Goal: Task Accomplishment & Management: Complete application form

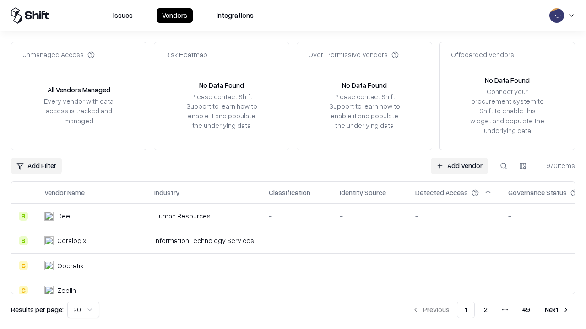
click at [459, 166] on link "Add Vendor" at bounding box center [458, 166] width 57 height 16
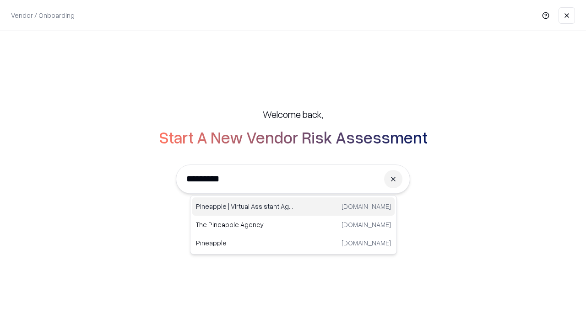
click at [293, 207] on div "Pineapple | Virtual Assistant Agency [DOMAIN_NAME]" at bounding box center [293, 207] width 202 height 18
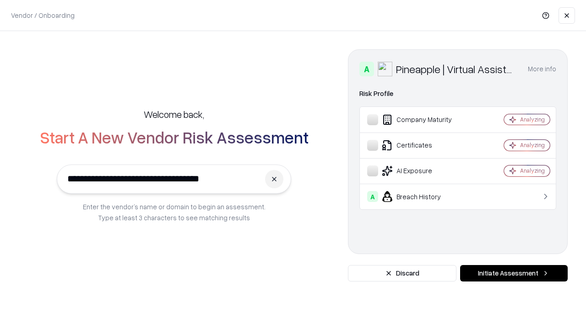
type input "**********"
click at [513, 274] on button "Initiate Assessment" at bounding box center [513, 273] width 107 height 16
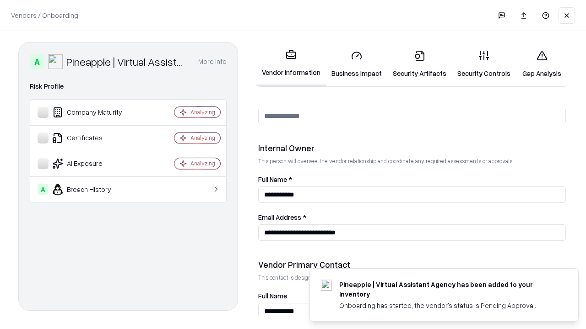
scroll to position [474, 0]
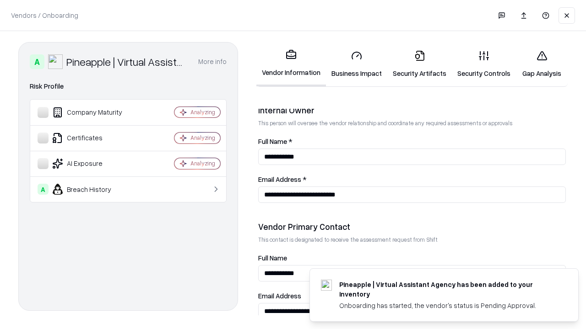
click at [356, 64] on link "Business Impact" at bounding box center [356, 64] width 61 height 43
click at [419, 64] on link "Security Artifacts" at bounding box center [419, 64] width 64 height 43
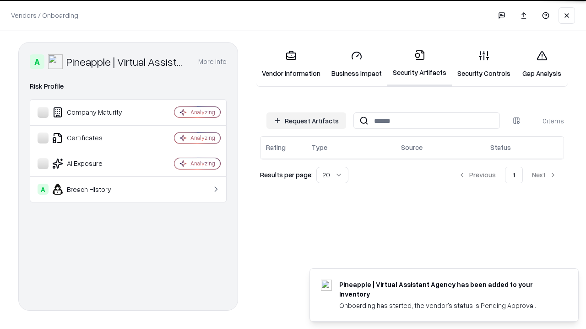
click at [306, 121] on button "Request Artifacts" at bounding box center [306, 121] width 80 height 16
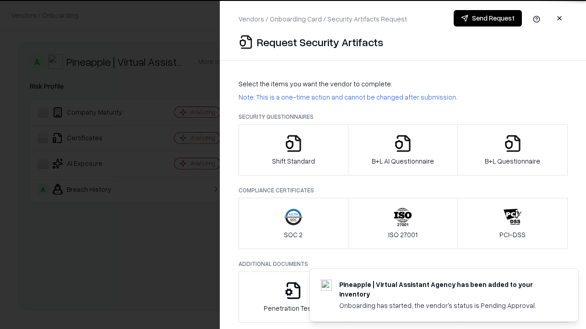
click at [293, 150] on icon "button" at bounding box center [293, 143] width 18 height 18
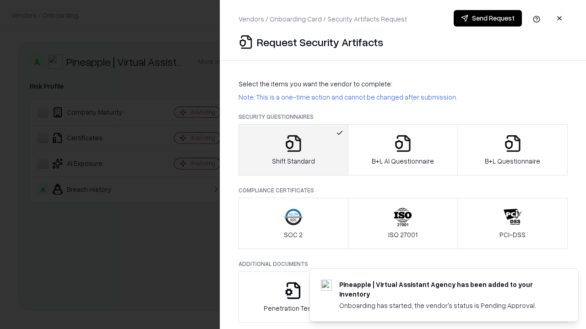
click at [487, 18] on button "Send Request" at bounding box center [487, 18] width 68 height 16
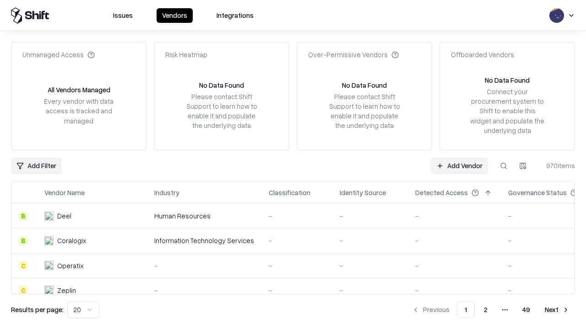
click at [503, 166] on button at bounding box center [503, 166] width 16 height 16
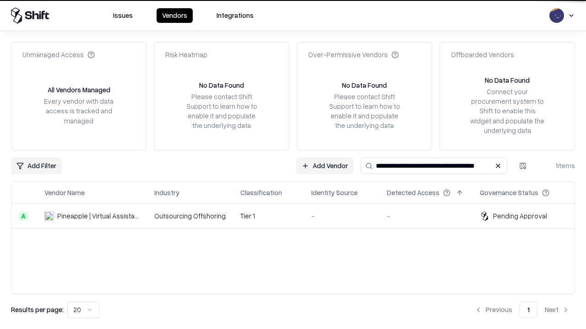
type input "**********"
click at [298, 216] on td "Tier 1" at bounding box center [268, 216] width 71 height 25
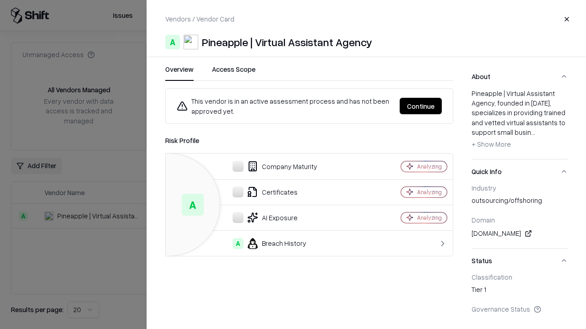
click at [420, 106] on button "Continue" at bounding box center [420, 106] width 42 height 16
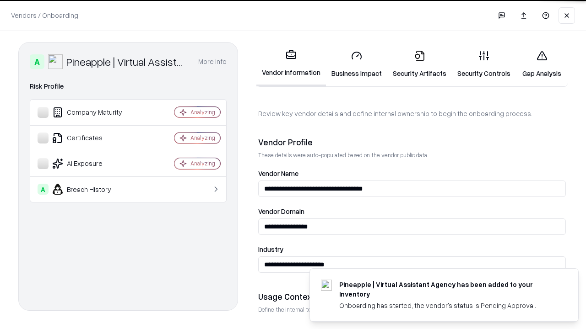
click at [419, 64] on link "Security Artifacts" at bounding box center [419, 64] width 64 height 43
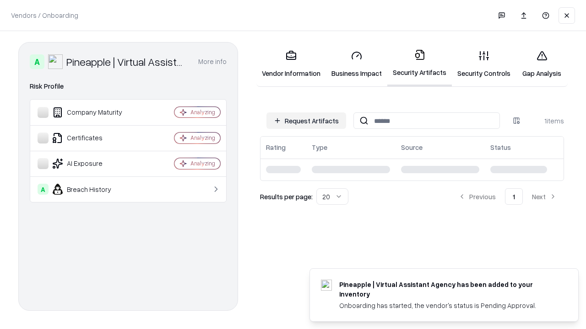
click at [484, 64] on link "Security Controls" at bounding box center [483, 64] width 64 height 43
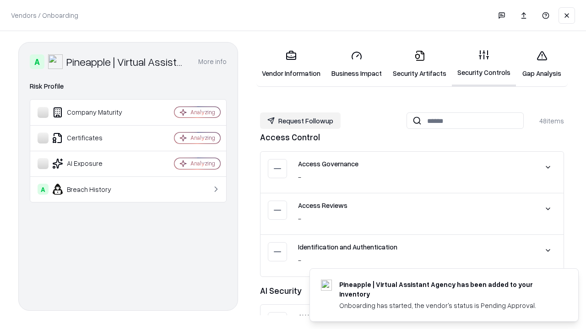
click at [300, 121] on button "Request Followup" at bounding box center [300, 121] width 81 height 16
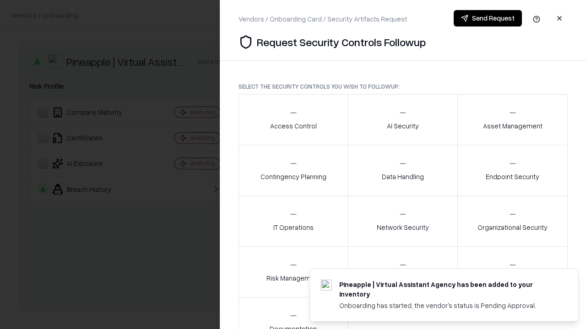
click at [293, 120] on div "Access Control" at bounding box center [293, 119] width 47 height 22
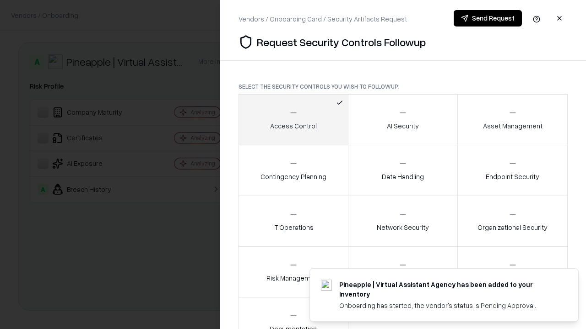
click at [487, 18] on button "Send Request" at bounding box center [487, 18] width 68 height 16
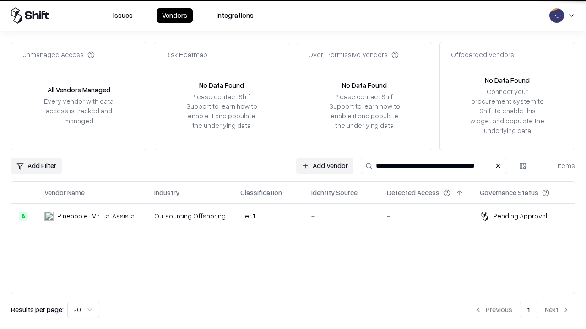
type input "**********"
click at [298, 216] on td "Tier 1" at bounding box center [268, 216] width 71 height 25
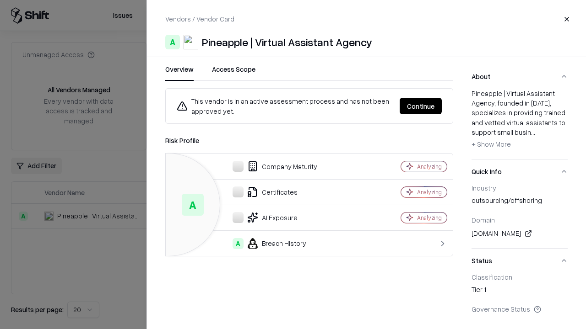
click at [420, 106] on button "Continue" at bounding box center [420, 106] width 42 height 16
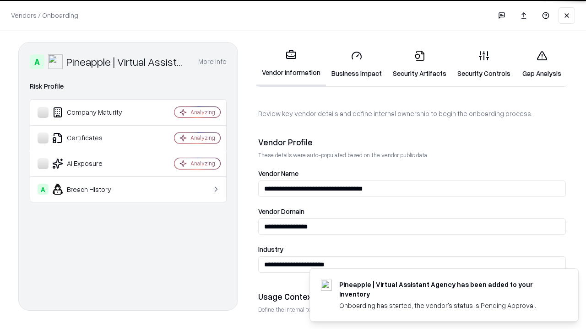
click at [541, 64] on link "Gap Analysis" at bounding box center [542, 64] width 52 height 43
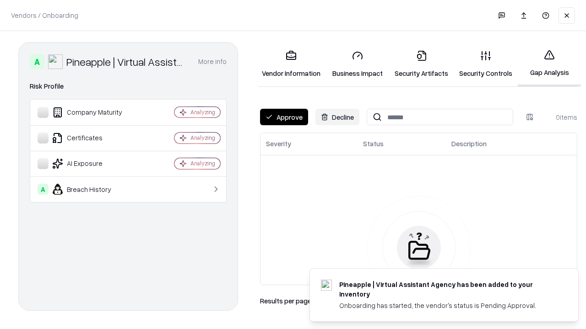
click at [284, 117] on button "Approve" at bounding box center [284, 117] width 48 height 16
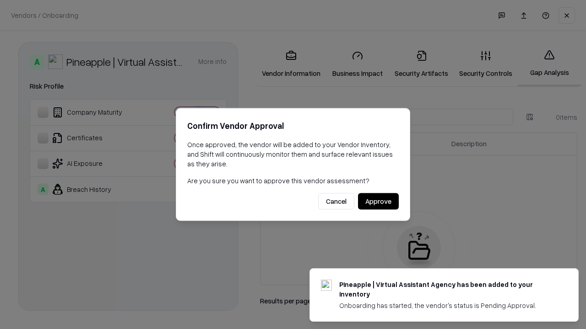
click at [378, 201] on button "Approve" at bounding box center [378, 201] width 41 height 16
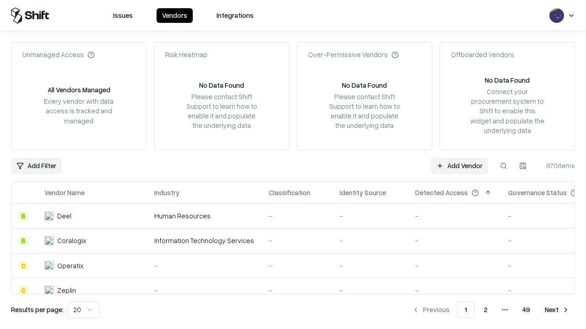
type input "**********"
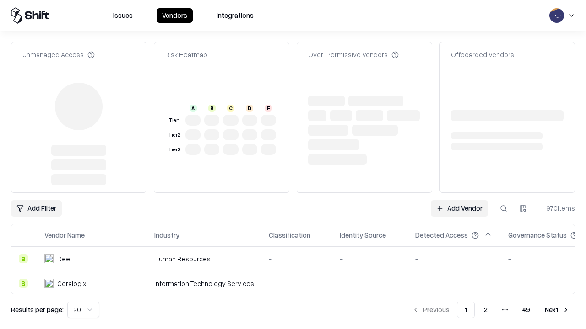
click at [459, 200] on link "Add Vendor" at bounding box center [458, 208] width 57 height 16
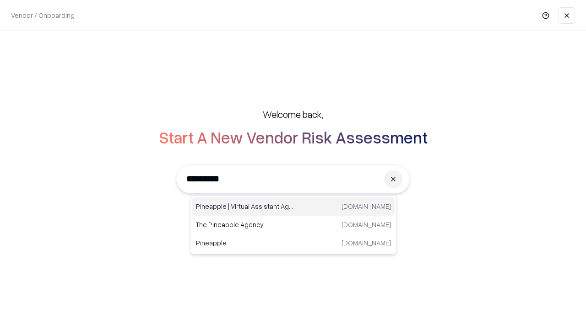
click at [293, 207] on div "Pineapple | Virtual Assistant Agency [DOMAIN_NAME]" at bounding box center [293, 207] width 202 height 18
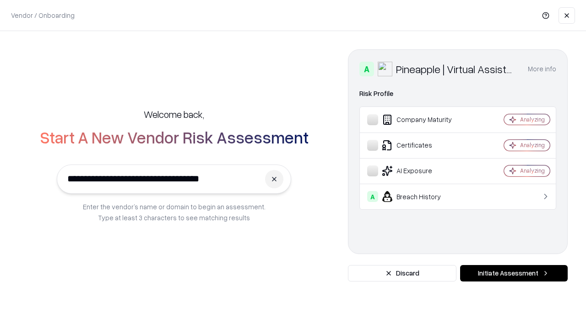
type input "**********"
click at [513, 274] on button "Initiate Assessment" at bounding box center [513, 273] width 107 height 16
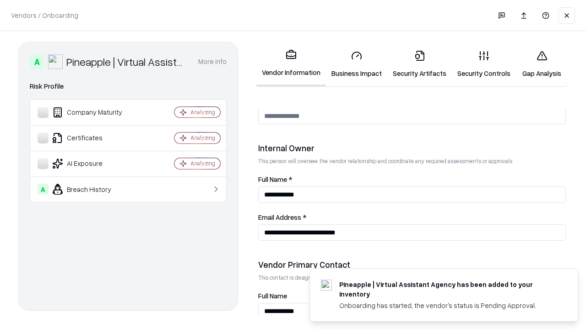
scroll to position [474, 0]
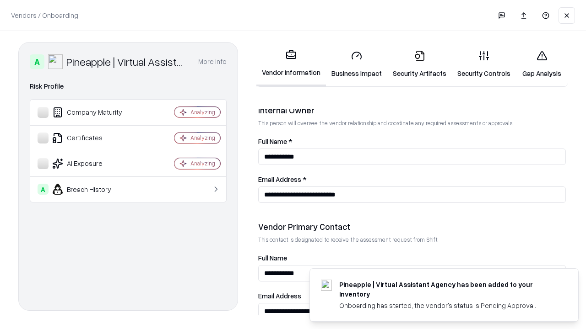
click at [541, 64] on link "Gap Analysis" at bounding box center [542, 64] width 52 height 43
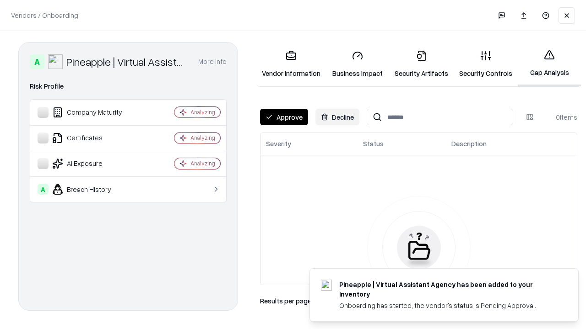
click at [284, 117] on button "Approve" at bounding box center [284, 117] width 48 height 16
